Goal: Obtain resource: Download file/media

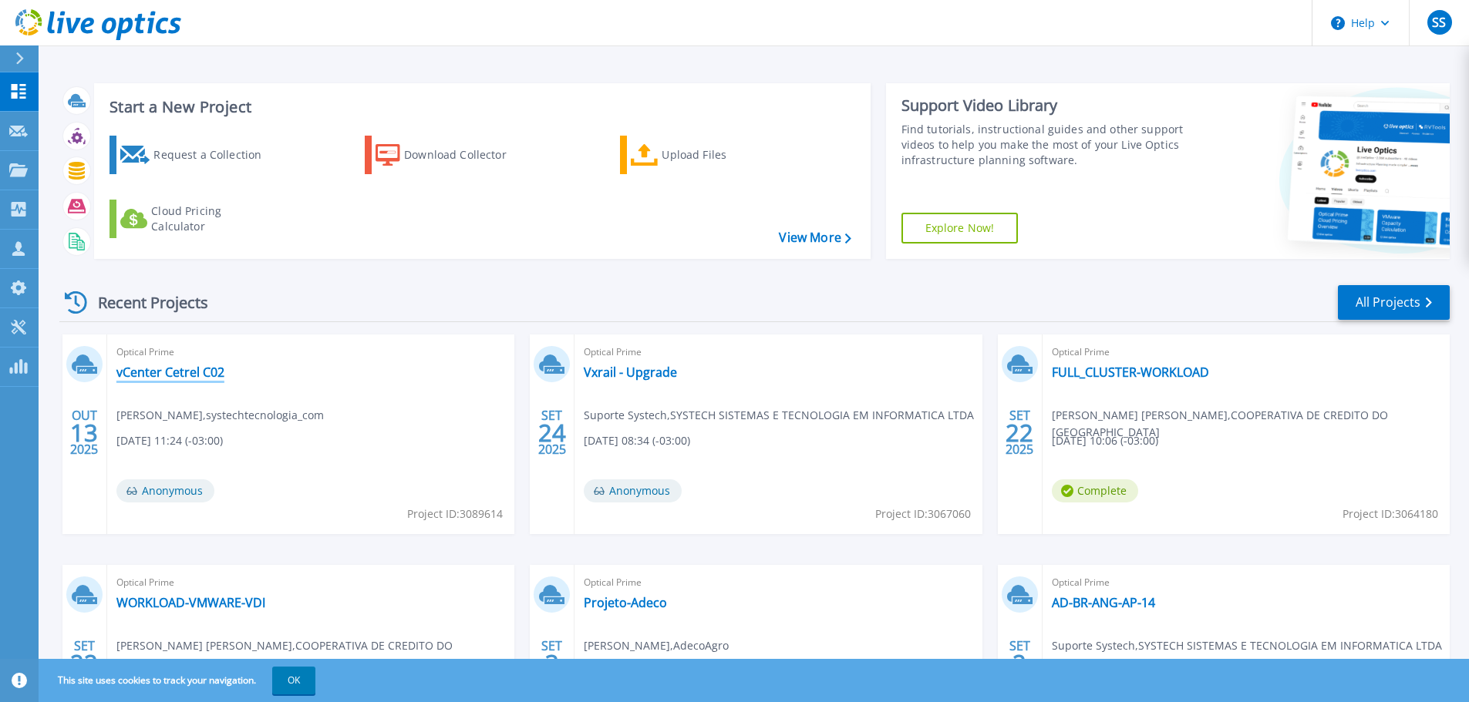
click at [187, 369] on link "vCenter Cetrel C02" at bounding box center [170, 372] width 108 height 15
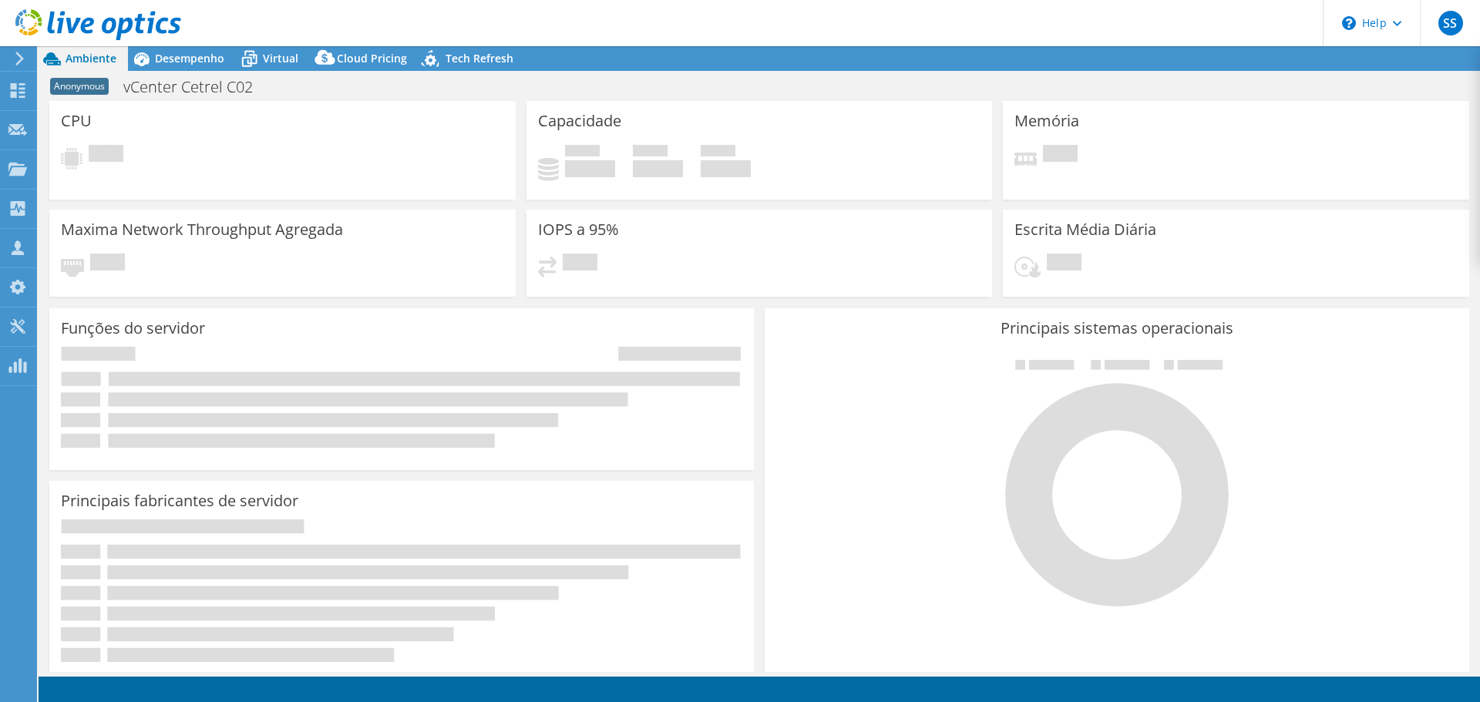
select select "USD"
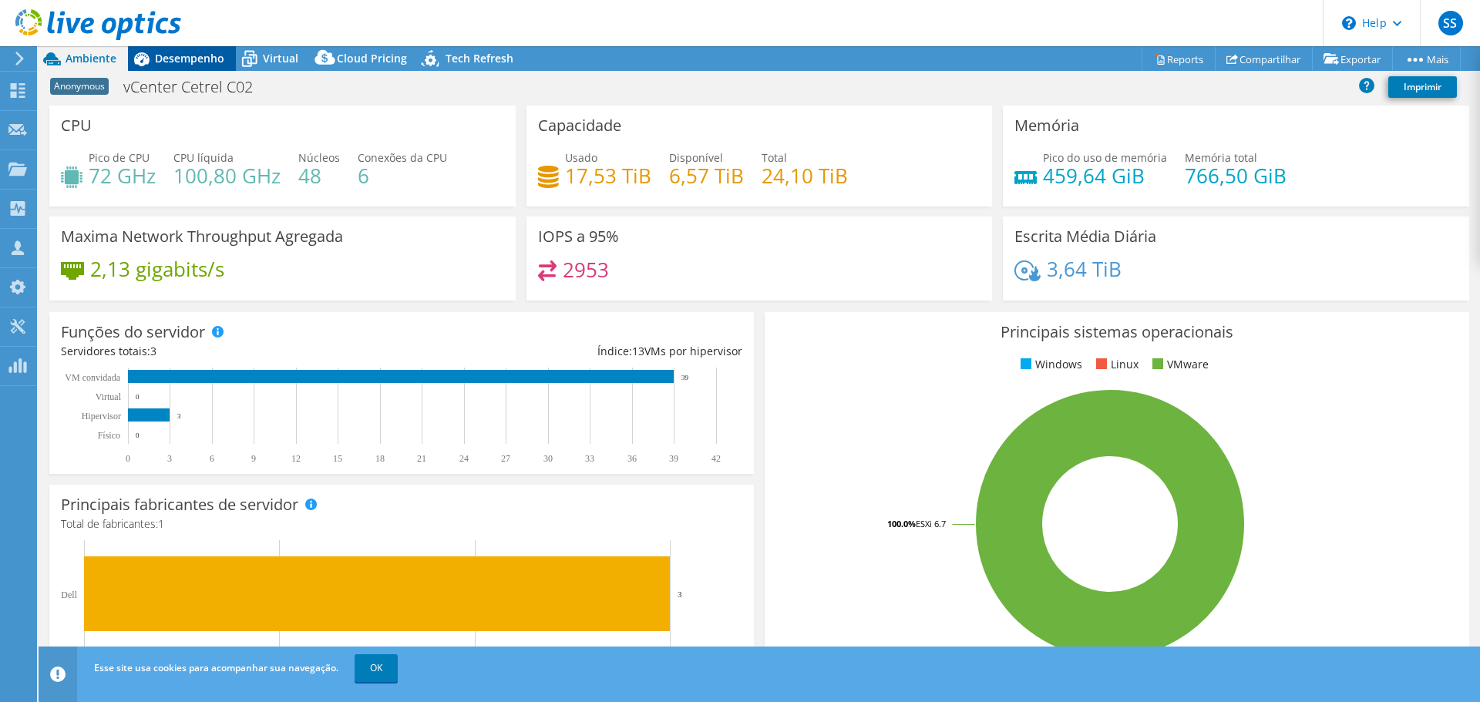
click at [203, 56] on span "Desempenho" at bounding box center [189, 58] width 69 height 15
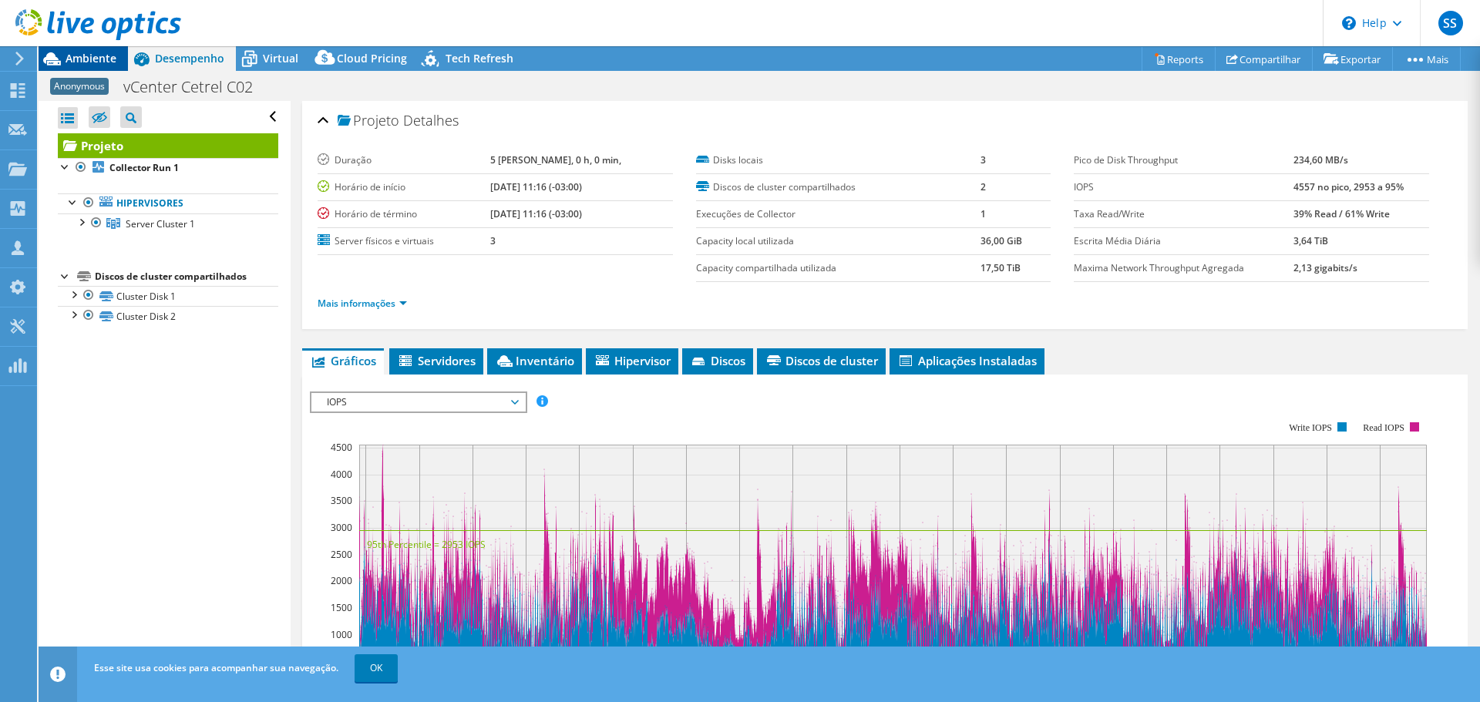
click at [77, 63] on span "Ambiente" at bounding box center [91, 58] width 51 height 15
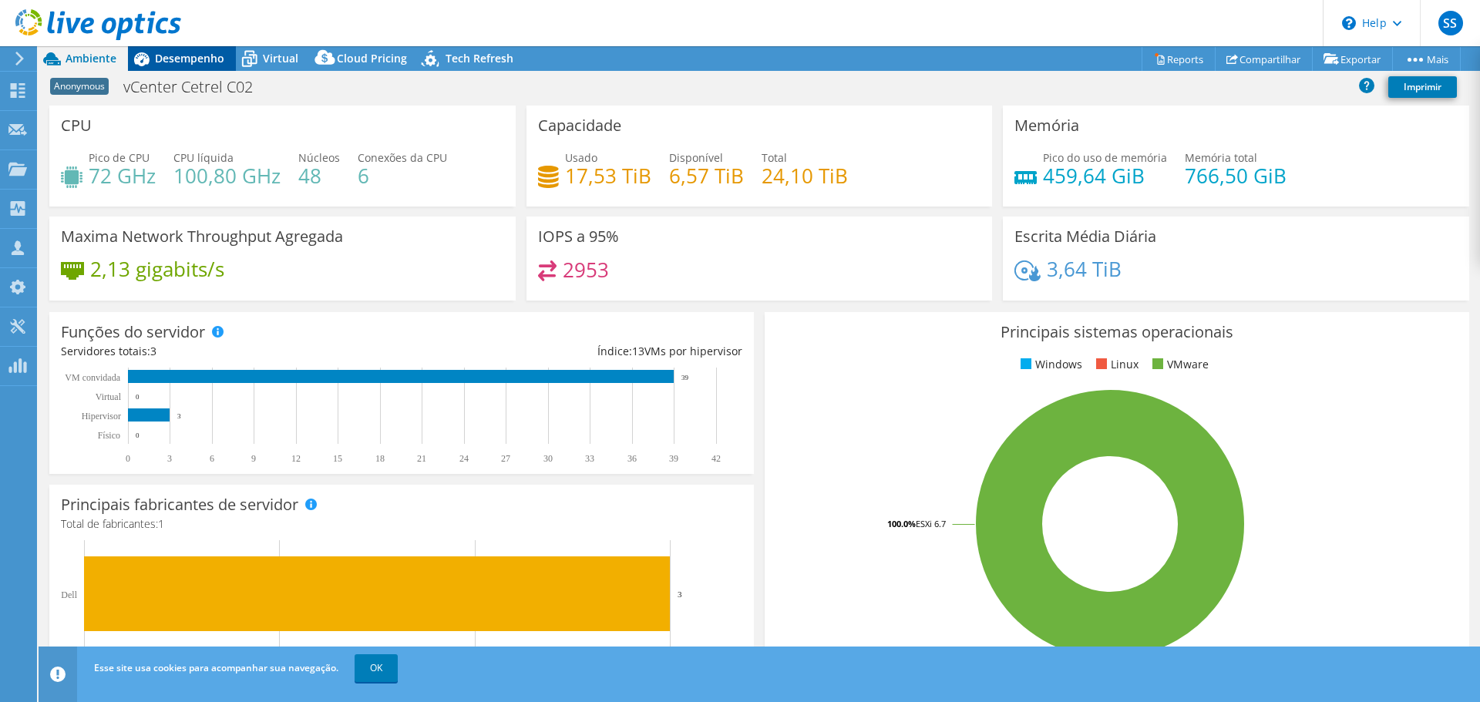
click at [174, 61] on span "Desempenho" at bounding box center [189, 58] width 69 height 15
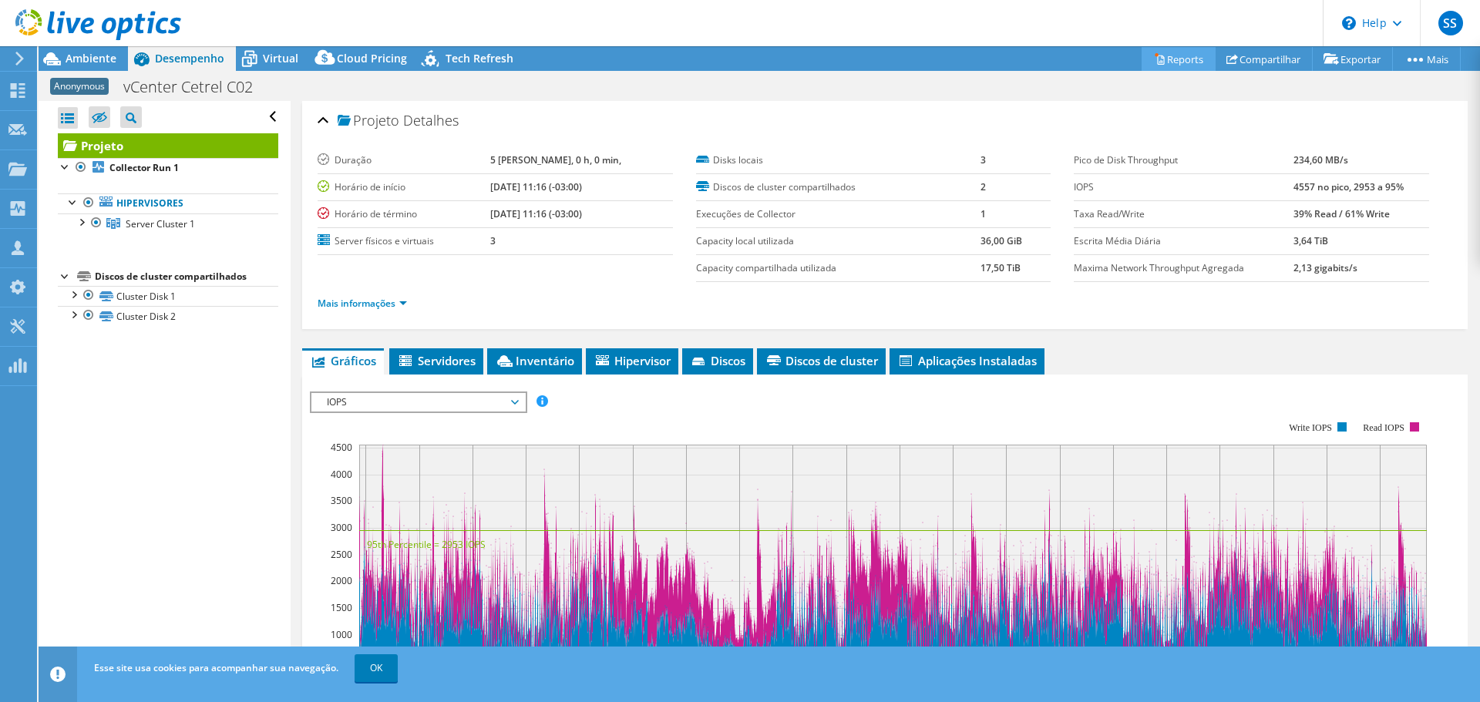
click at [1170, 56] on link "Reports" at bounding box center [1179, 59] width 74 height 24
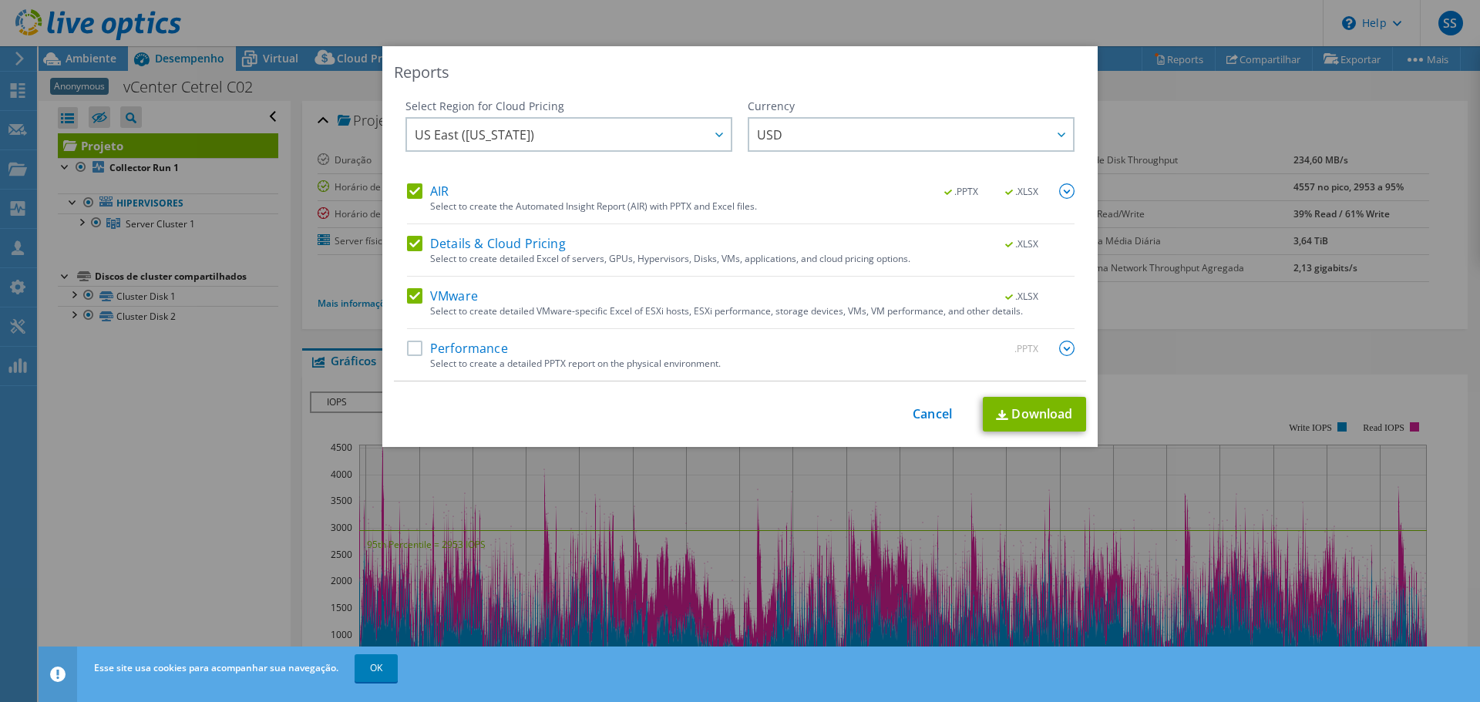
click at [416, 349] on label "Performance" at bounding box center [457, 348] width 101 height 15
click at [0, 0] on input "Performance" at bounding box center [0, 0] width 0 height 0
click at [1011, 414] on link "Download" at bounding box center [1034, 414] width 103 height 35
click at [931, 411] on link "Cancel" at bounding box center [932, 414] width 39 height 15
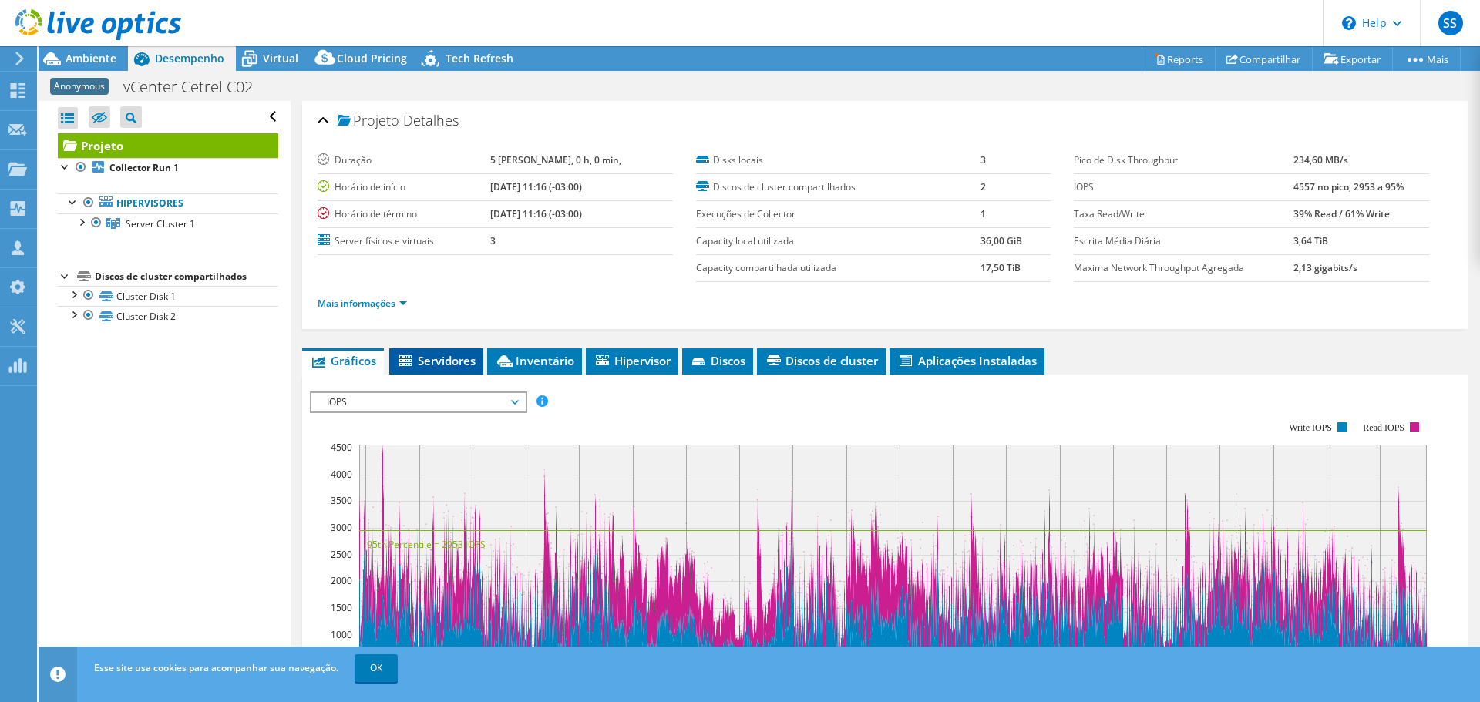
click at [446, 355] on span "Servidores" at bounding box center [436, 360] width 79 height 15
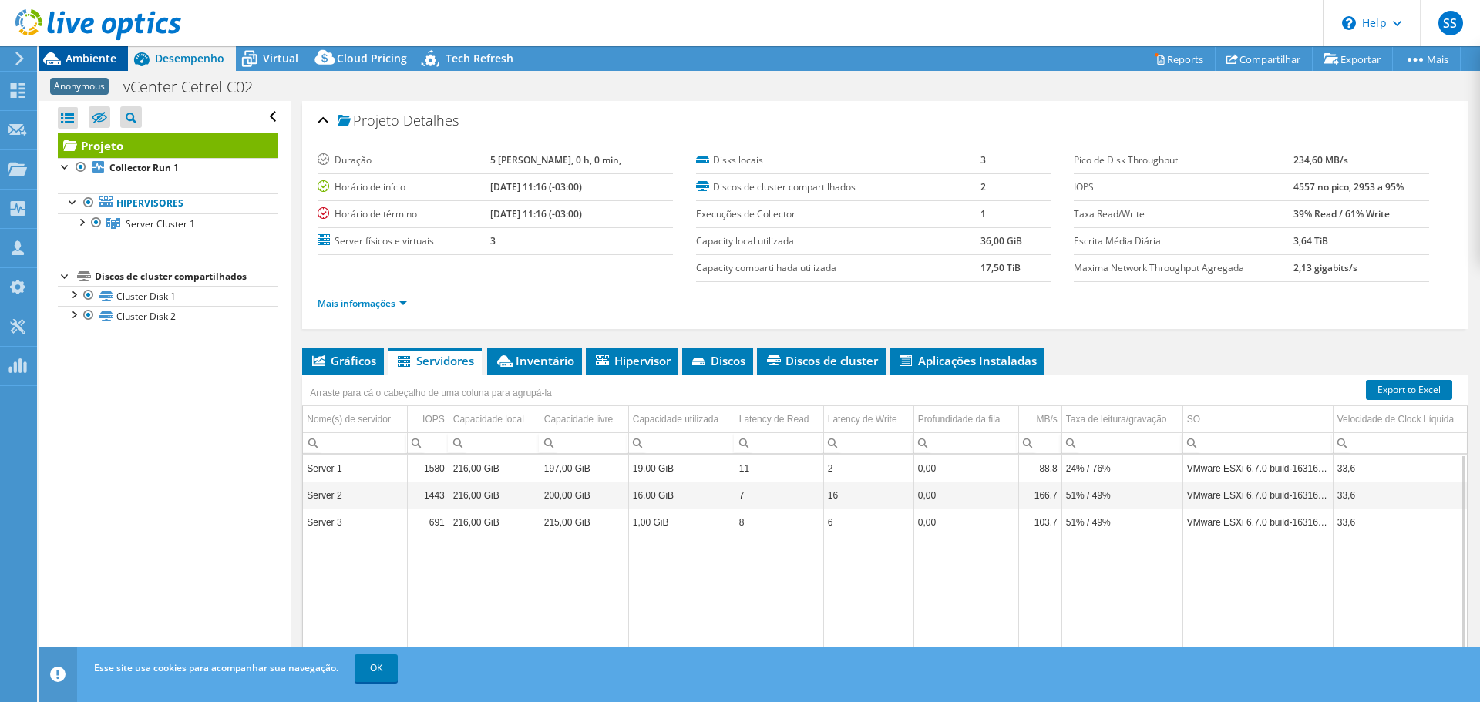
click at [91, 55] on span "Ambiente" at bounding box center [91, 58] width 51 height 15
